Goal: Find specific page/section: Go to known website

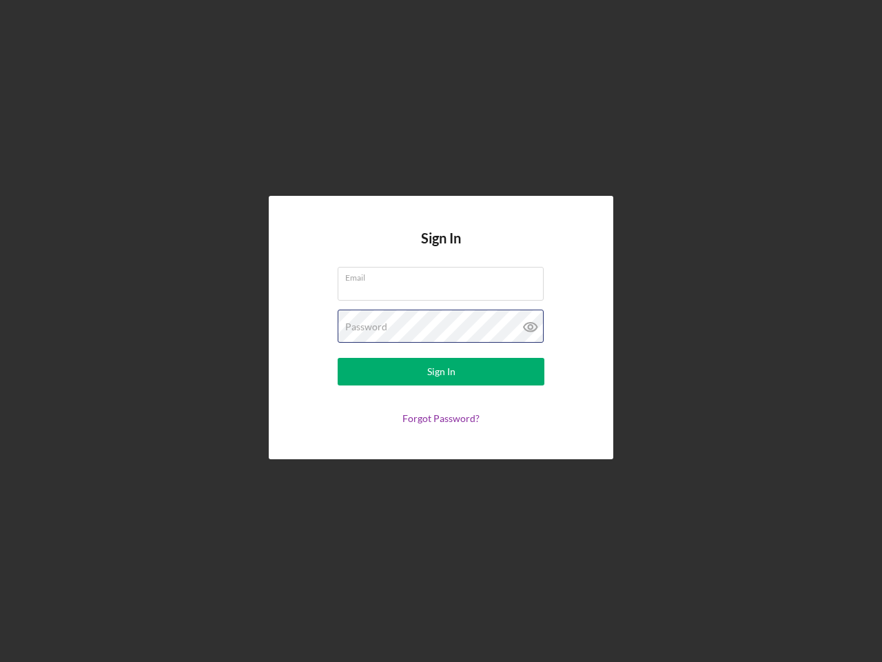
click at [441, 331] on div "Password" at bounding box center [441, 326] width 207 height 34
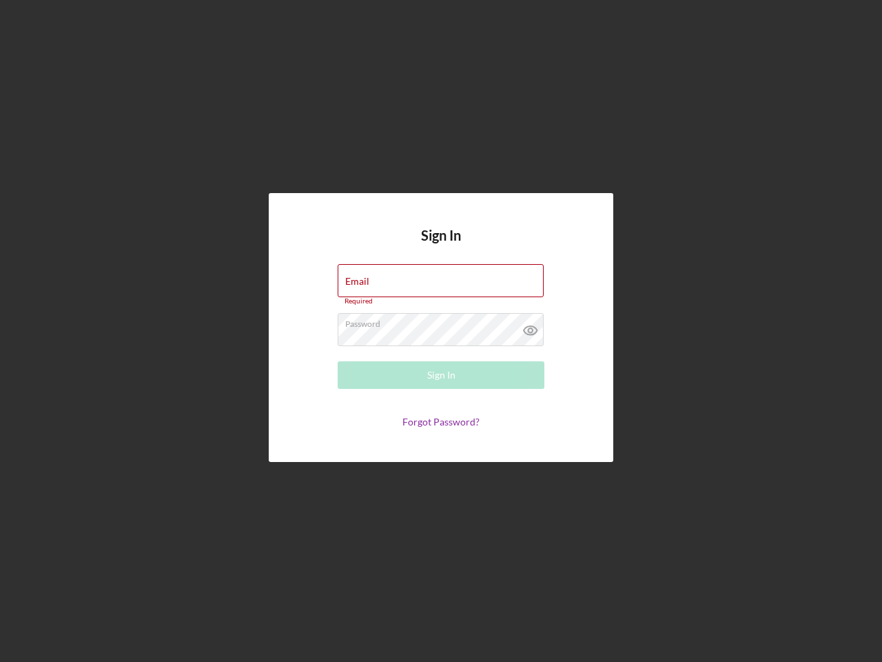
click at [531, 327] on icon at bounding box center [530, 330] width 34 height 34
